Goal: Task Accomplishment & Management: Complete application form

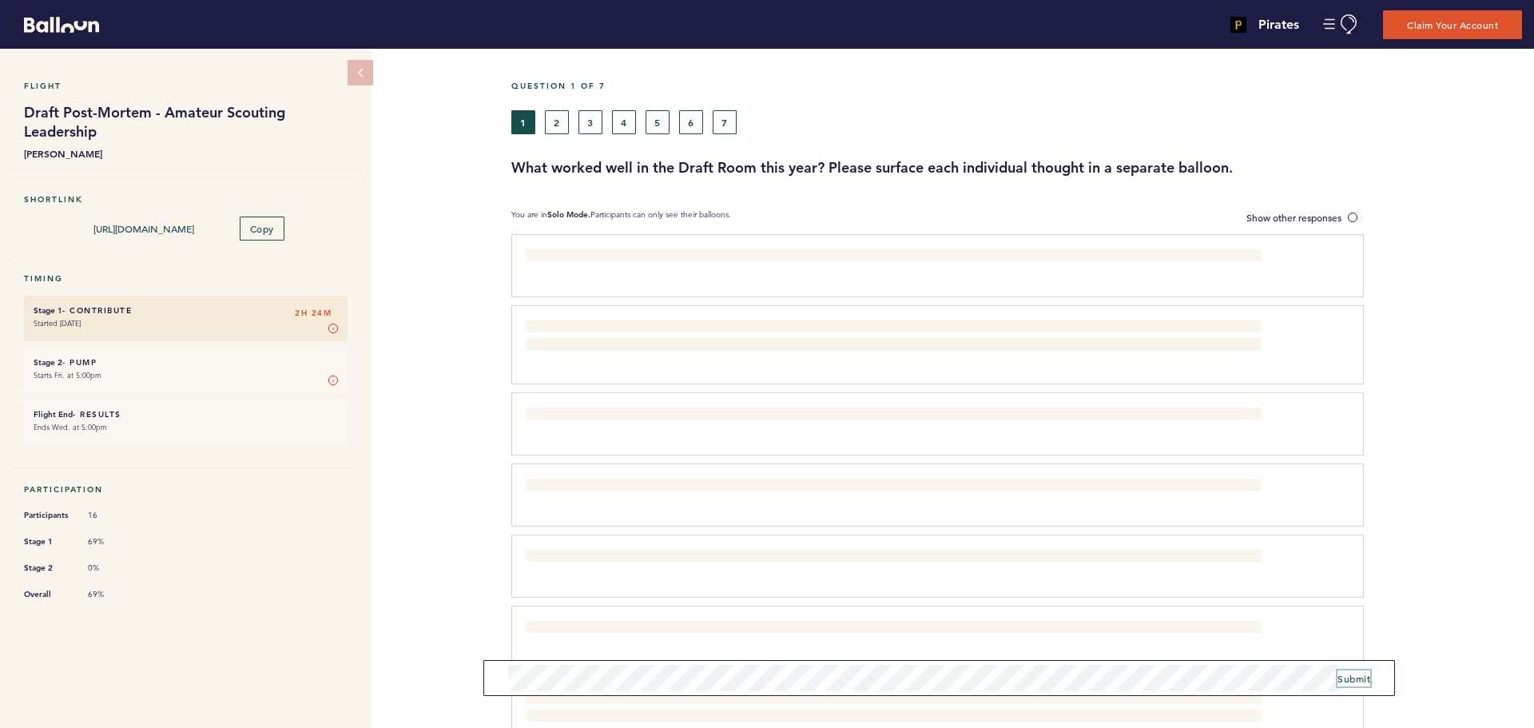
click at [1358, 683] on span "Submit" at bounding box center [1354, 678] width 33 height 13
click at [1354, 216] on span at bounding box center [1356, 217] width 16 height 5
click at [0, 0] on input "Show other responses" at bounding box center [0, 0] width 0 height 0
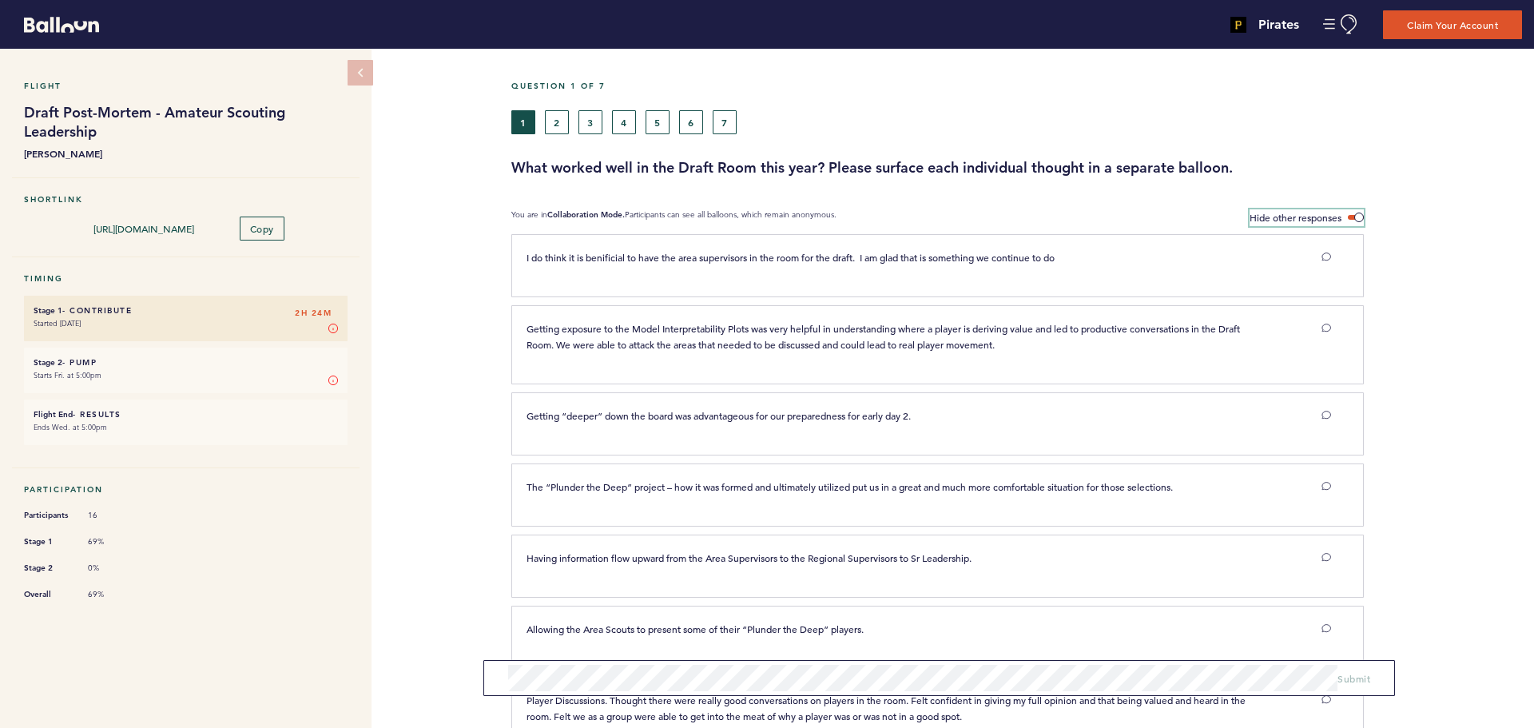
click at [1361, 217] on span at bounding box center [1356, 217] width 16 height 5
click at [0, 0] on input "Hide other responses" at bounding box center [0, 0] width 0 height 0
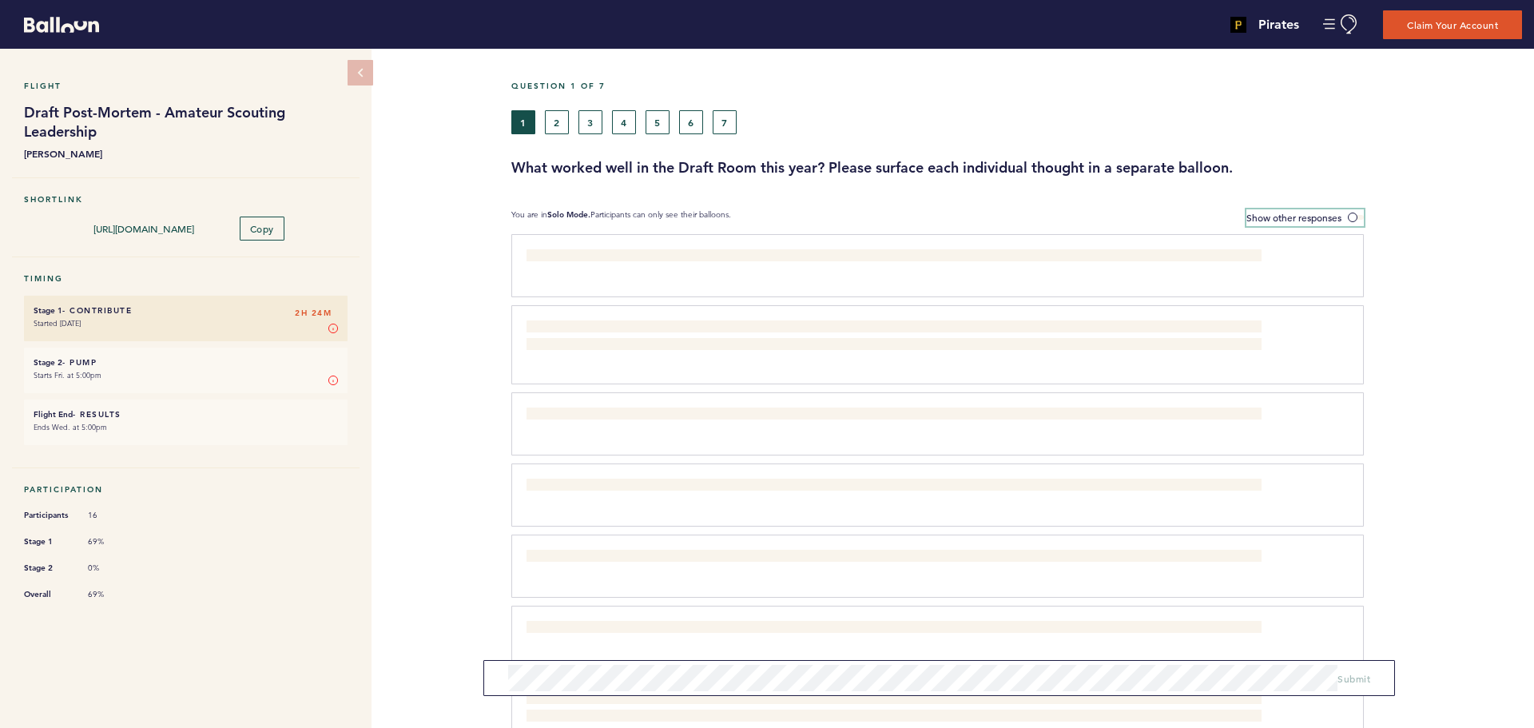
click at [1361, 217] on span at bounding box center [1356, 217] width 16 height 5
click at [0, 0] on input "Show other responses" at bounding box center [0, 0] width 0 height 0
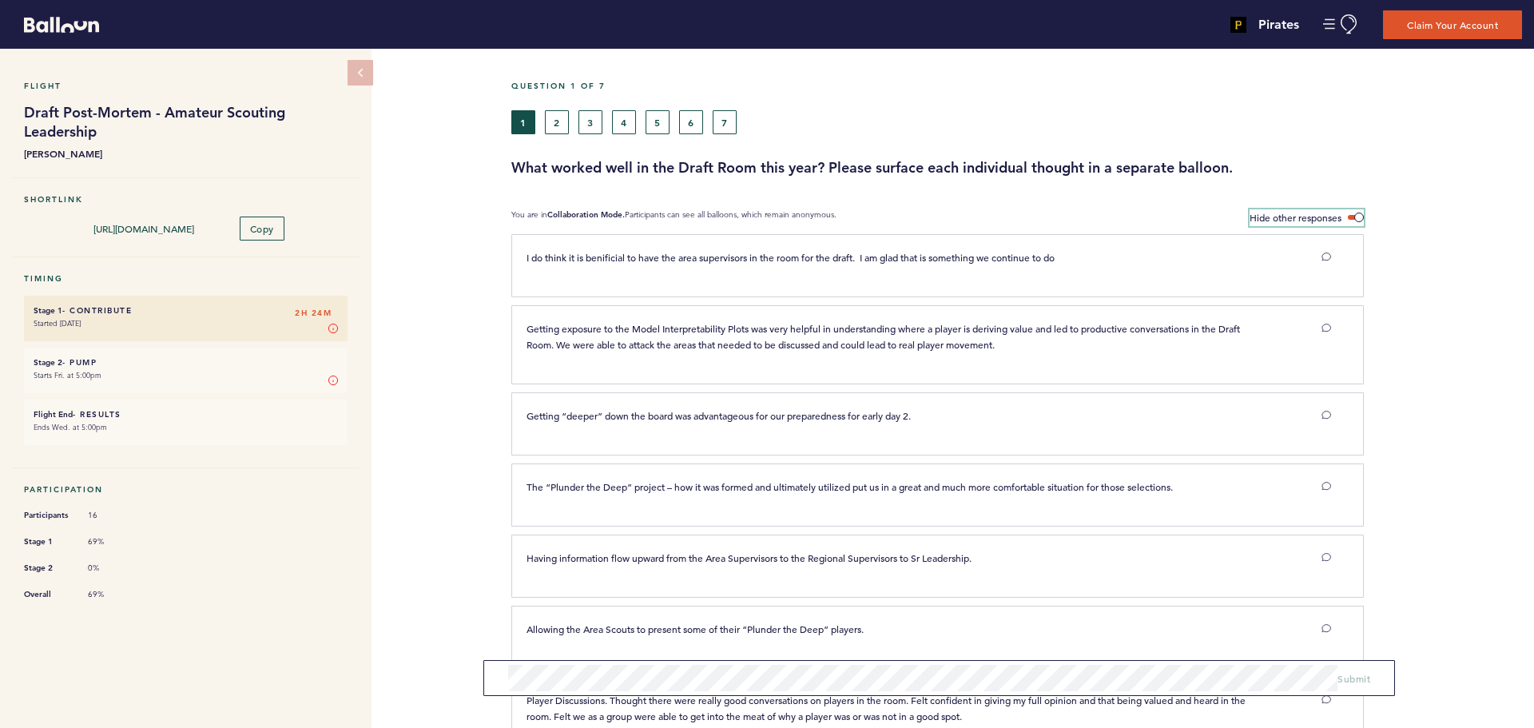
click at [1358, 216] on span at bounding box center [1356, 217] width 16 height 5
click at [0, 0] on input "Hide other responses" at bounding box center [0, 0] width 0 height 0
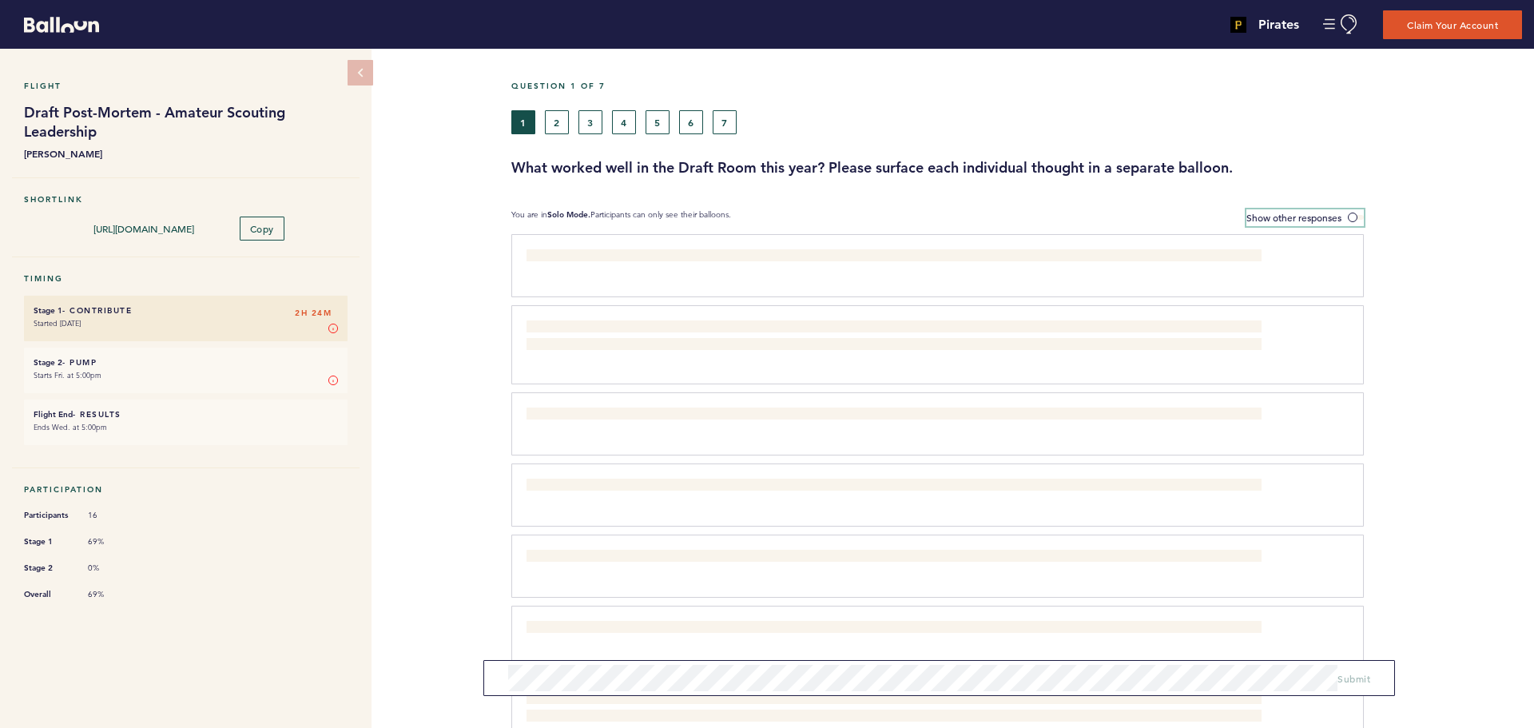
click at [1358, 216] on span at bounding box center [1356, 217] width 16 height 5
click at [0, 0] on input "Show other responses" at bounding box center [0, 0] width 0 height 0
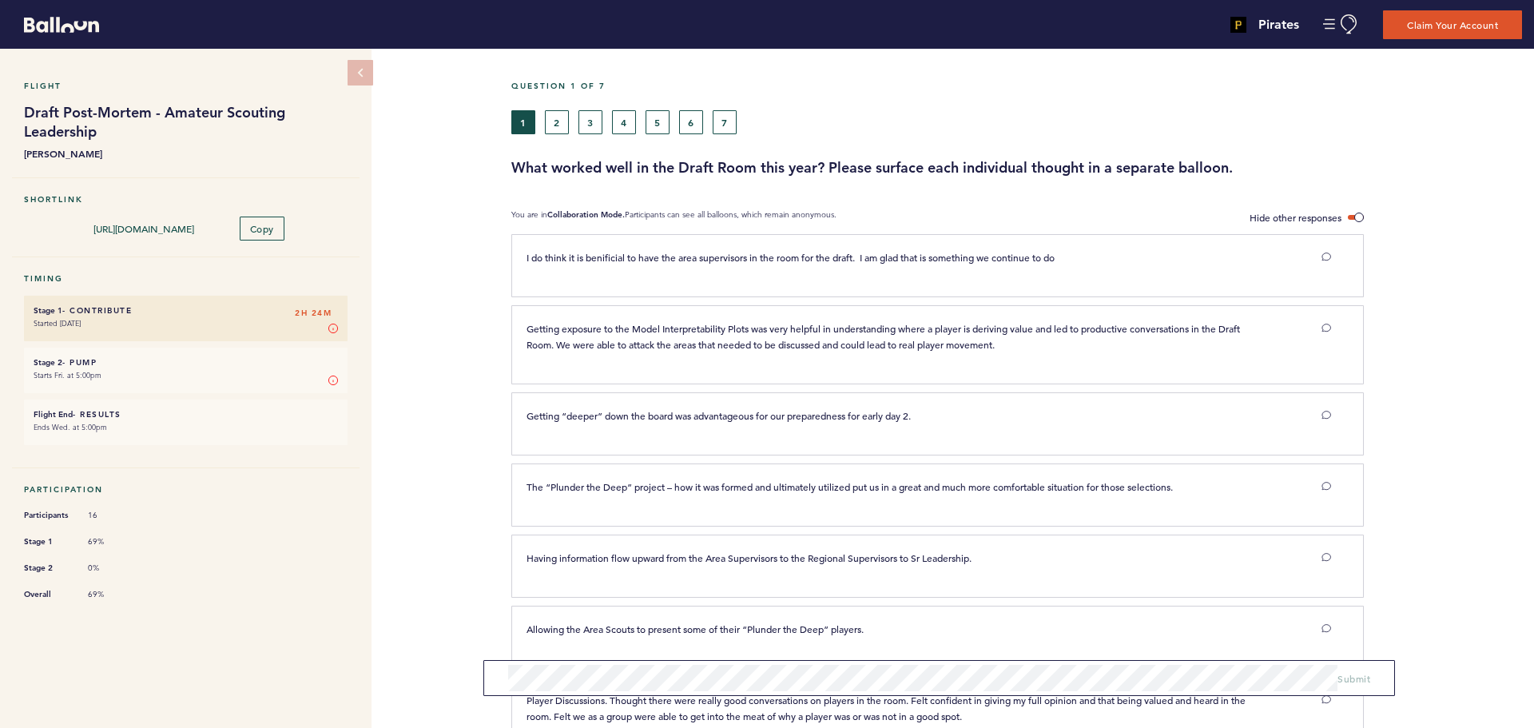
click at [1356, 167] on h3 "What worked well in the Draft Room this year? Please surface each individual th…" at bounding box center [1016, 167] width 1011 height 19
click at [559, 118] on button "2" at bounding box center [557, 122] width 24 height 24
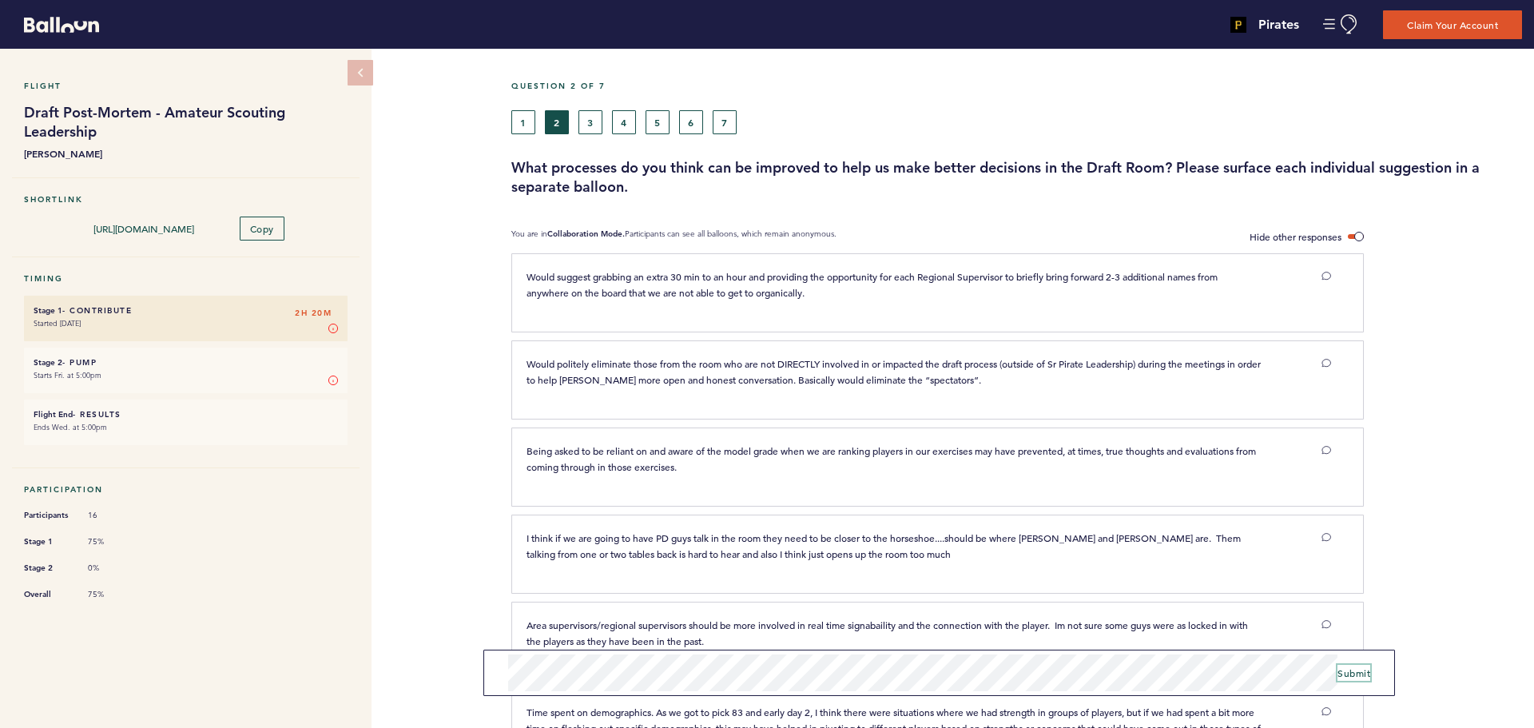
click at [1351, 676] on span "Submit" at bounding box center [1354, 672] width 33 height 13
click at [591, 125] on button "3" at bounding box center [591, 122] width 24 height 24
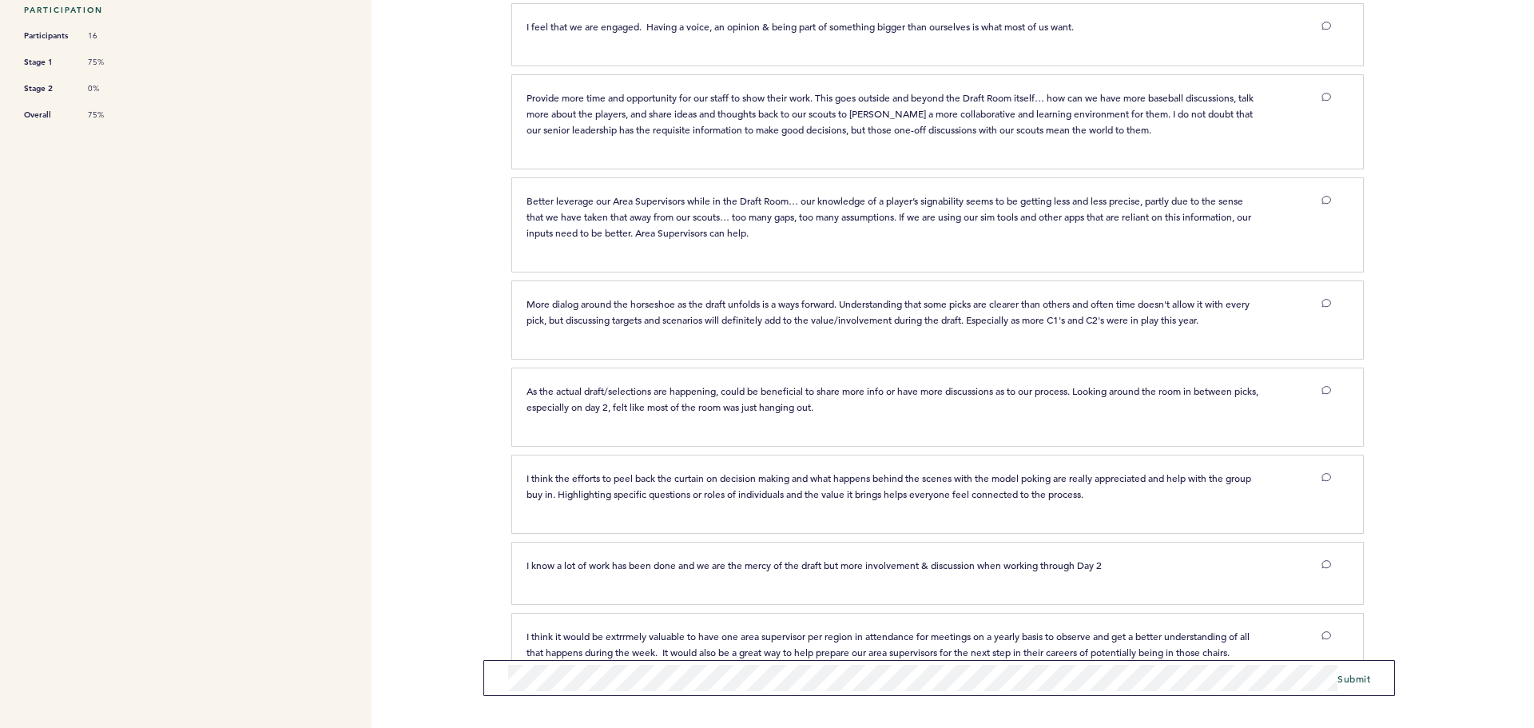
scroll to position [530, 0]
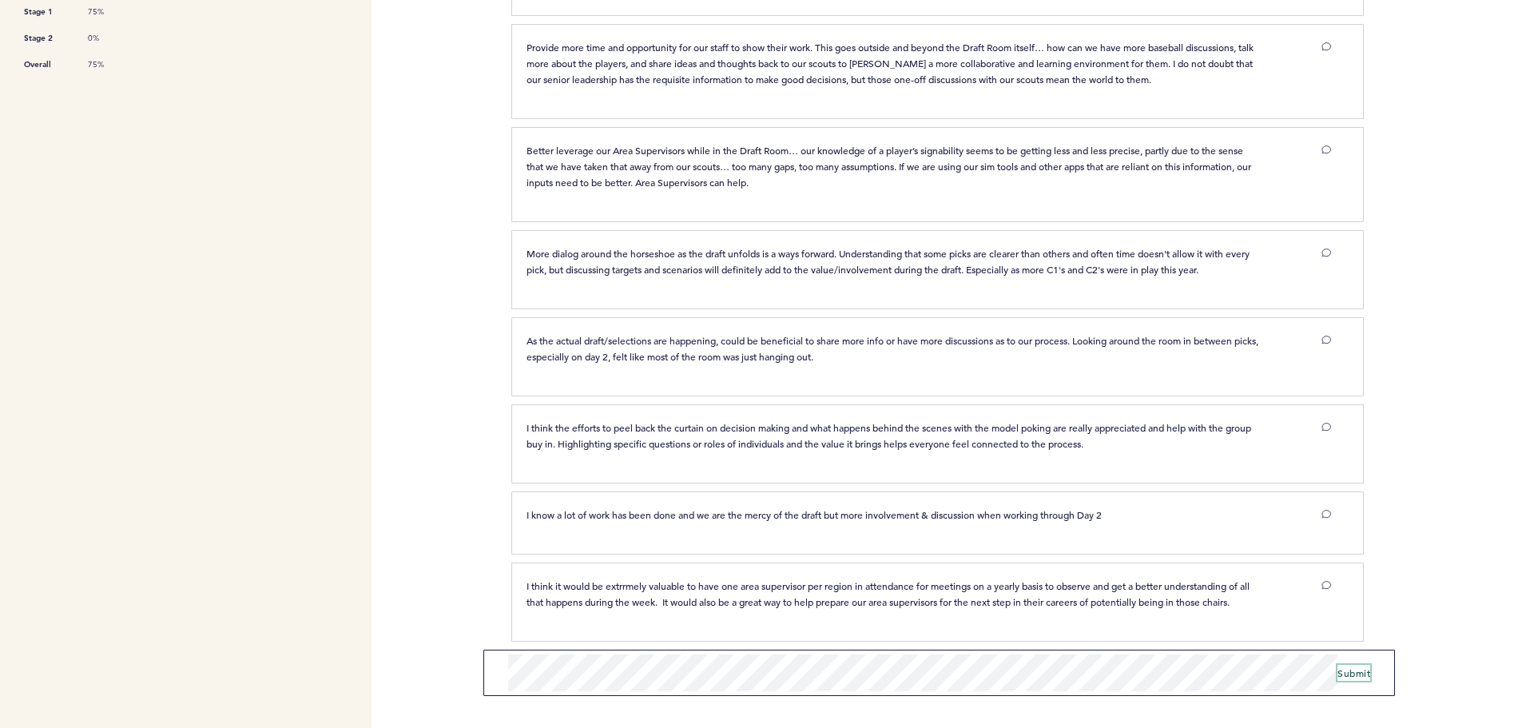
click at [1361, 672] on span "Submit" at bounding box center [1354, 672] width 33 height 13
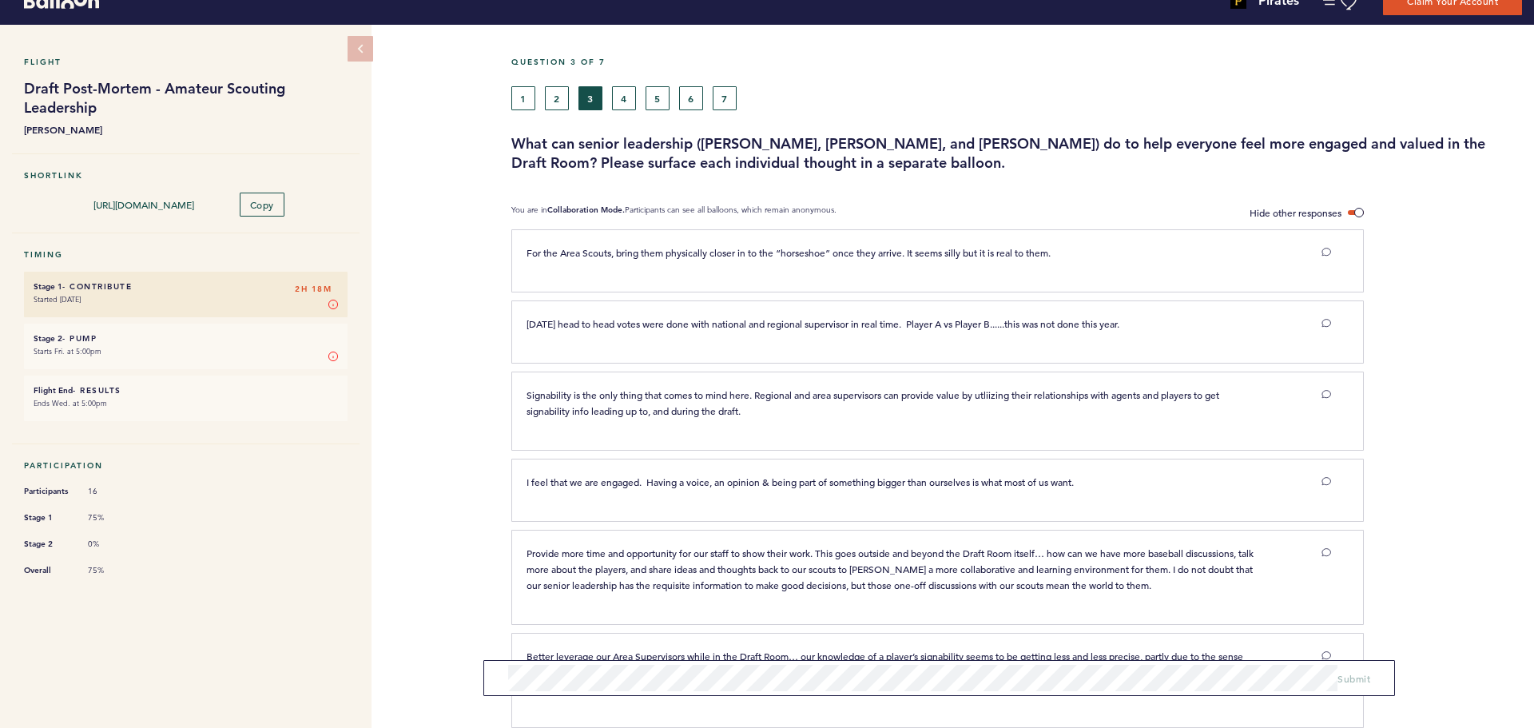
scroll to position [0, 0]
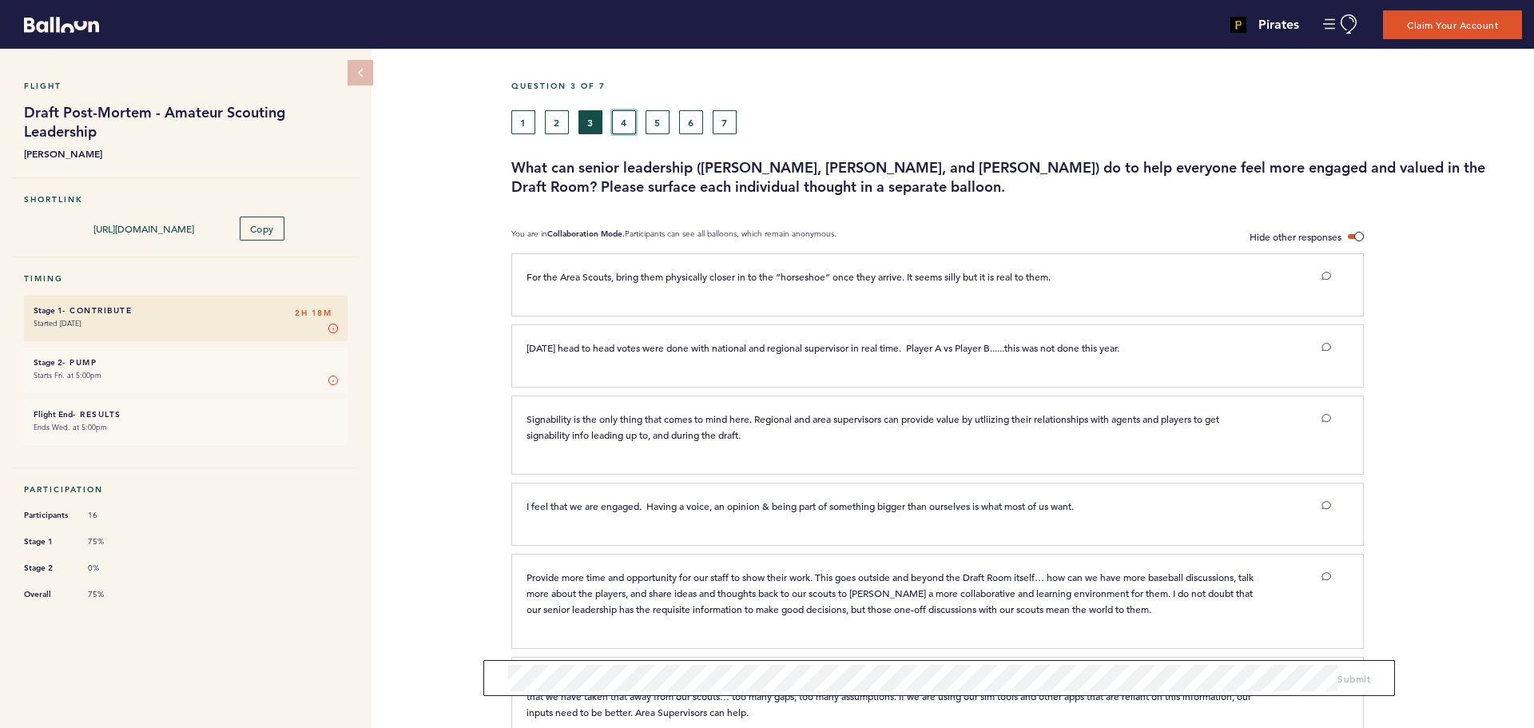
click at [627, 112] on button "4" at bounding box center [624, 122] width 24 height 24
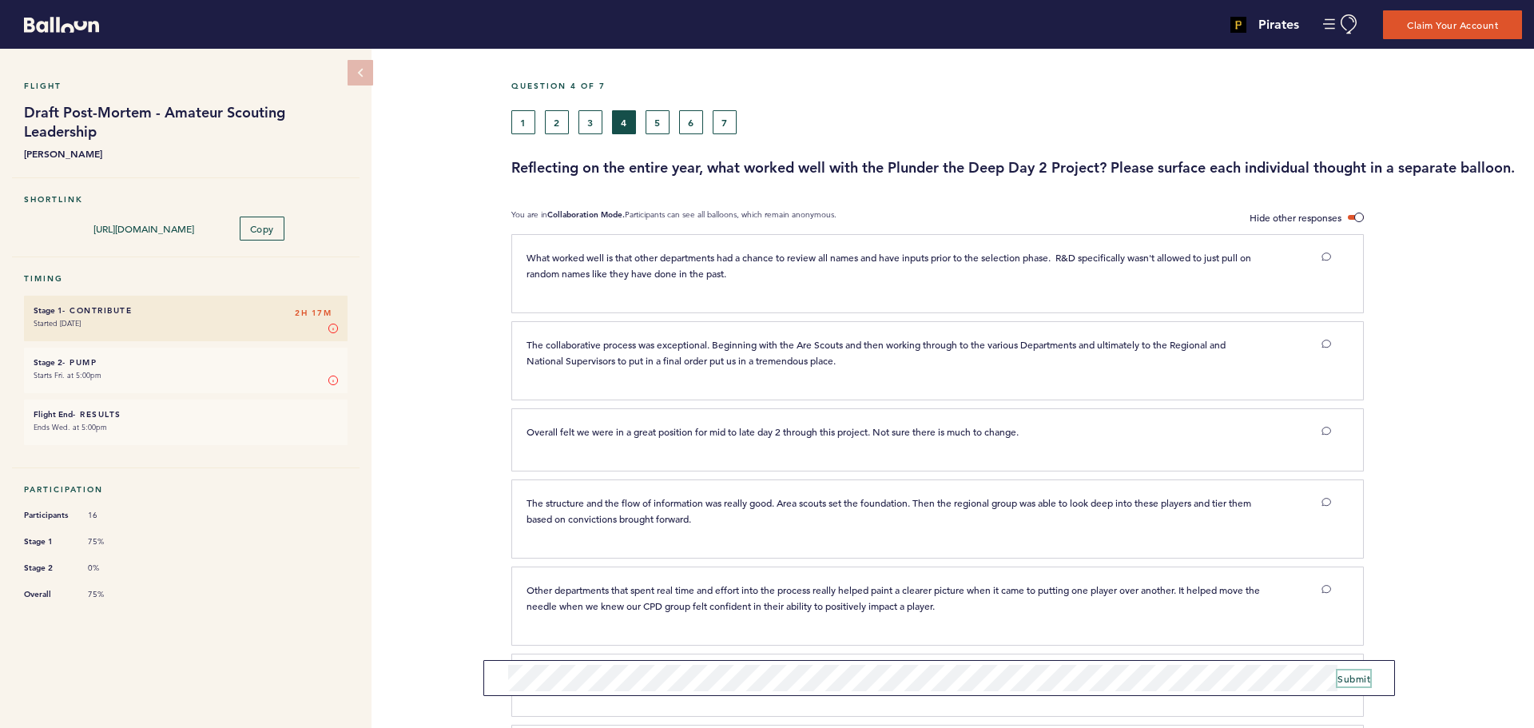
click at [1366, 679] on span "Submit" at bounding box center [1354, 678] width 33 height 13
click at [666, 120] on button "5" at bounding box center [658, 122] width 24 height 24
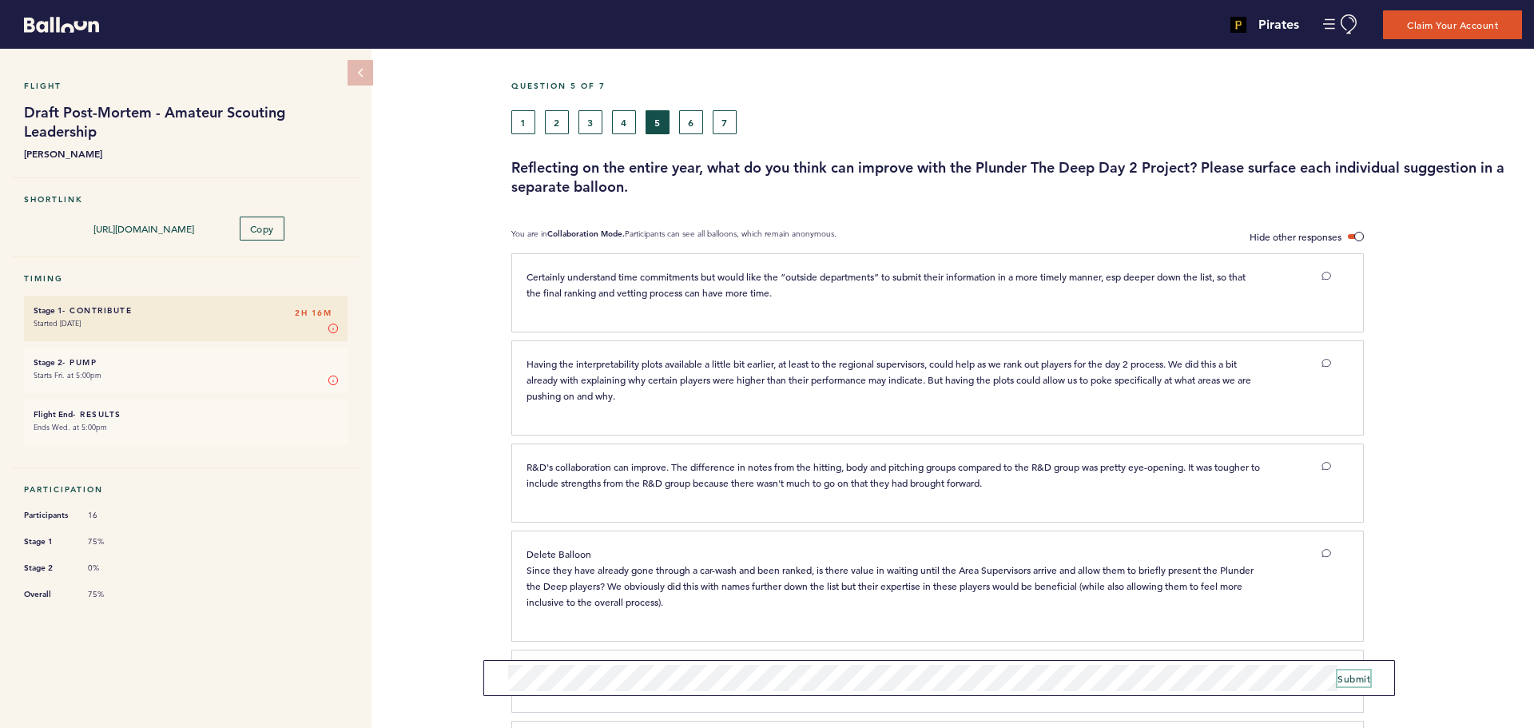
click at [1361, 678] on span "Submit" at bounding box center [1354, 678] width 33 height 13
click at [690, 117] on button "6" at bounding box center [691, 122] width 24 height 24
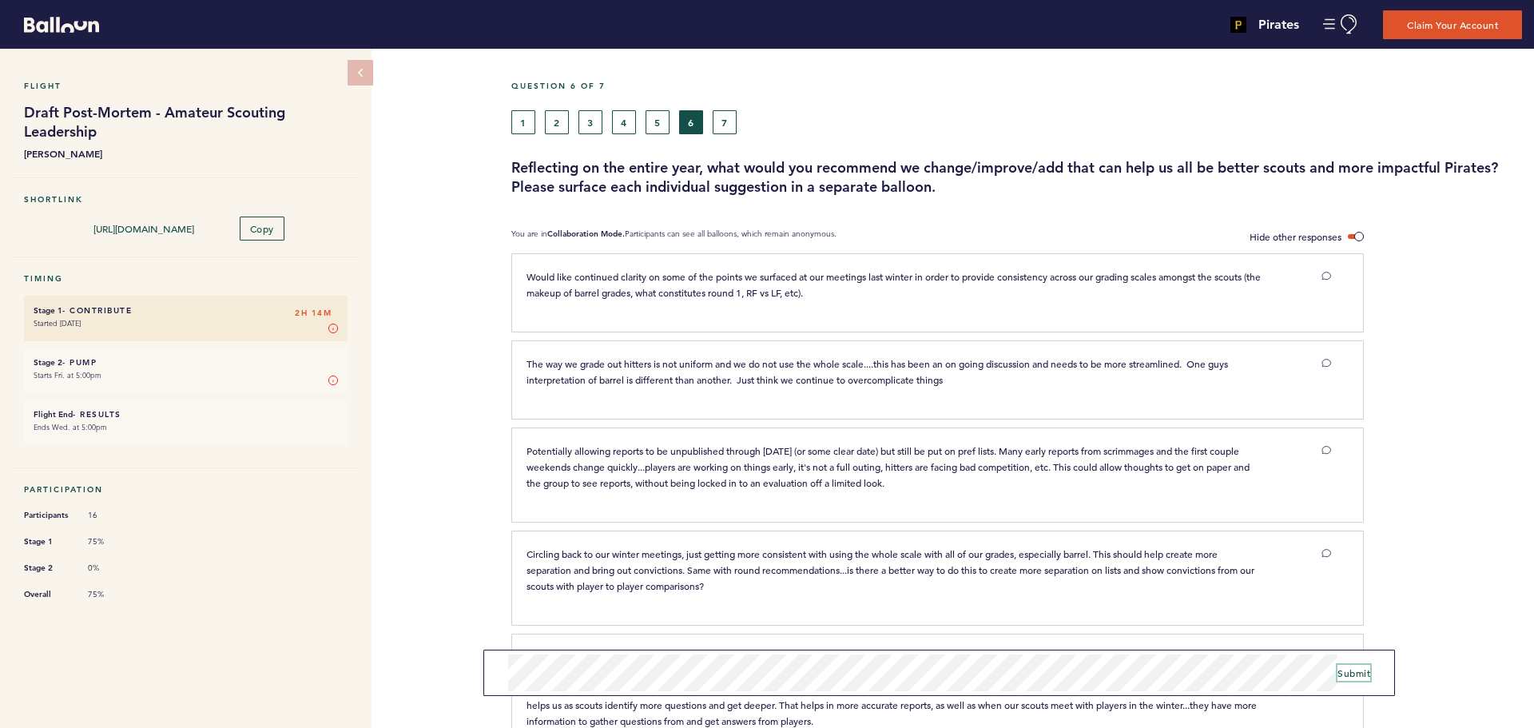
click at [1362, 674] on span "Submit" at bounding box center [1354, 672] width 33 height 13
click at [1361, 681] on span "Submit" at bounding box center [1354, 678] width 33 height 13
click at [720, 124] on button "7" at bounding box center [725, 122] width 24 height 24
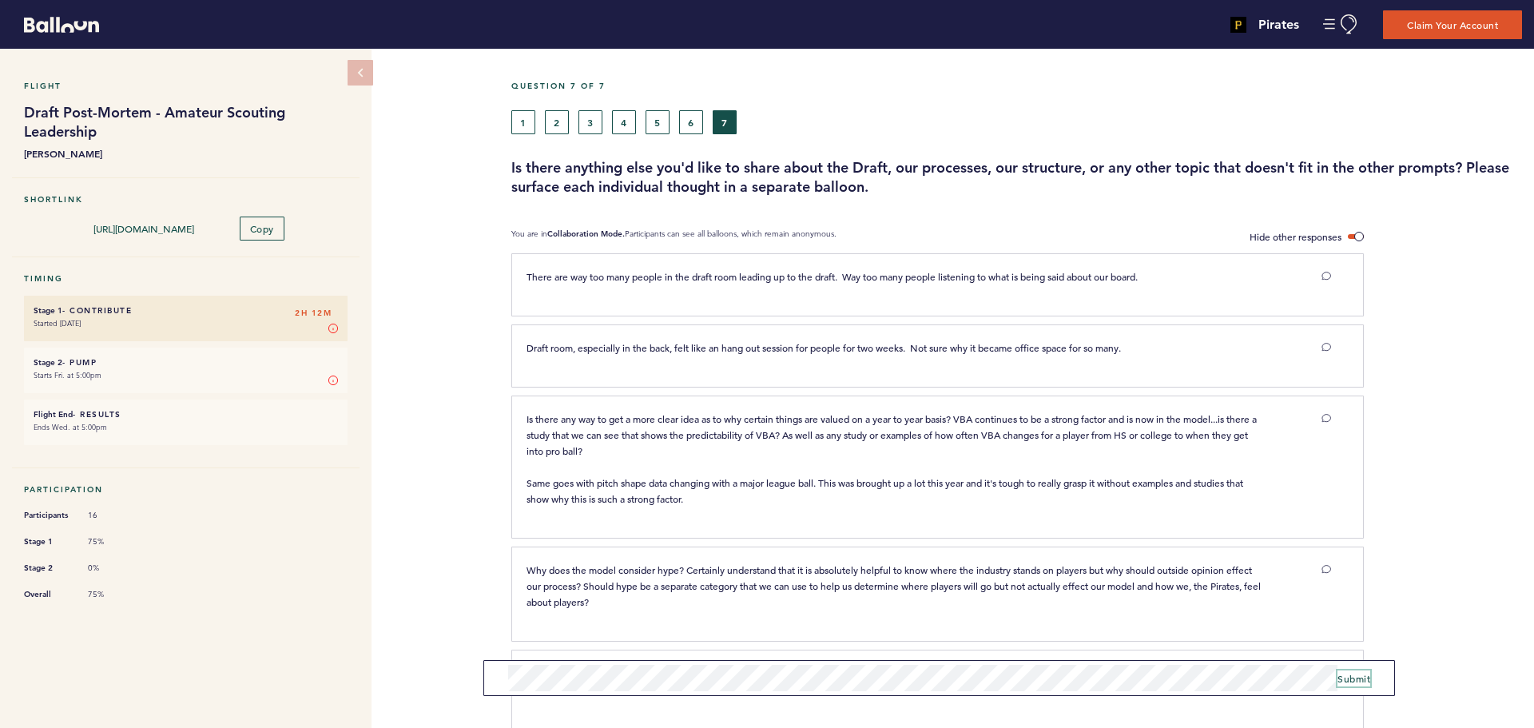
click at [1345, 680] on span "Submit" at bounding box center [1354, 678] width 33 height 13
click at [729, 116] on button "7" at bounding box center [725, 122] width 24 height 24
click at [75, 358] on h6 "Stage 2 - Pump 2H 11M" at bounding box center [186, 362] width 304 height 10
click at [113, 420] on small "Ends Wed. at 5:00pm" at bounding box center [186, 428] width 304 height 16
click at [81, 336] on li "Stage 1 - Contribute 2H 11M Started [DATE] Stage 1 In Stage 1, you can contribu…" at bounding box center [186, 319] width 324 height 46
